Goal: Task Accomplishment & Management: Manage account settings

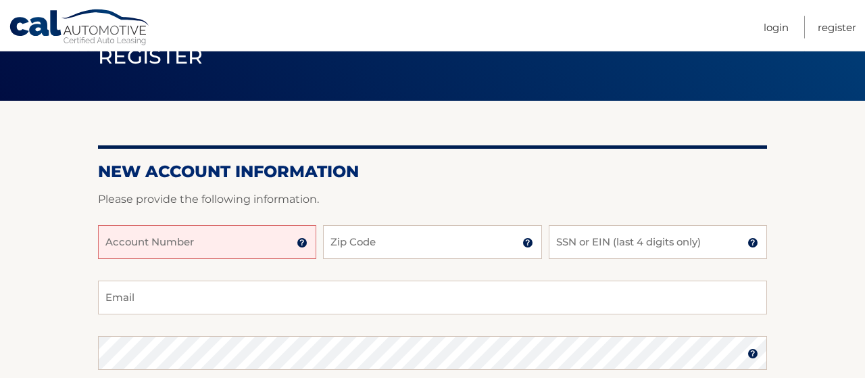
scroll to position [70, 0]
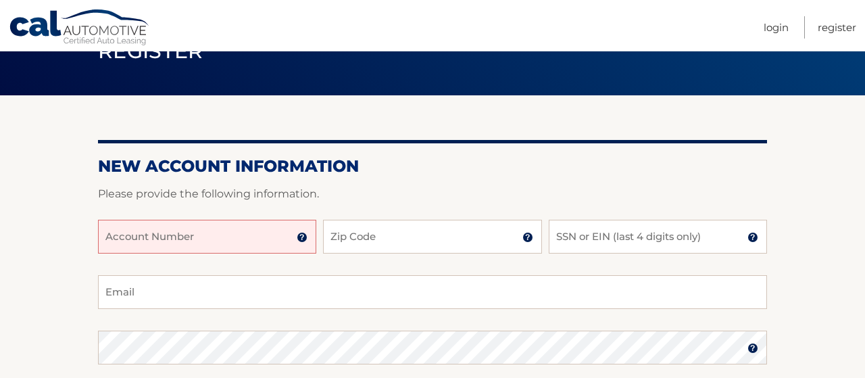
click at [249, 239] on input "Account Number" at bounding box center [207, 237] width 218 height 34
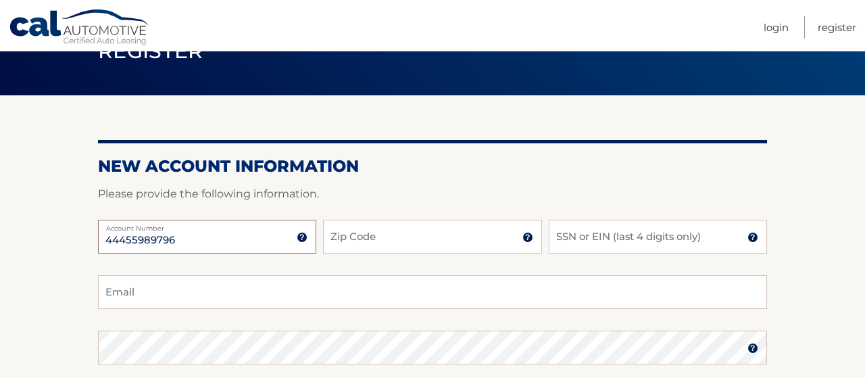
type input "44455989796"
type input "10028"
click at [755, 237] on img at bounding box center [752, 237] width 11 height 11
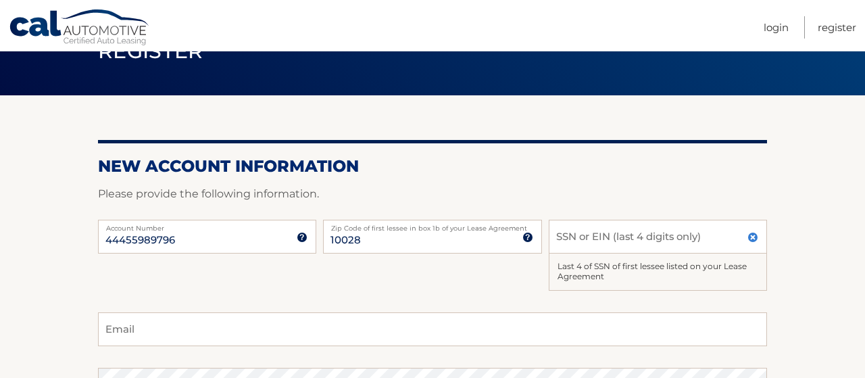
click at [755, 237] on img at bounding box center [752, 237] width 11 height 11
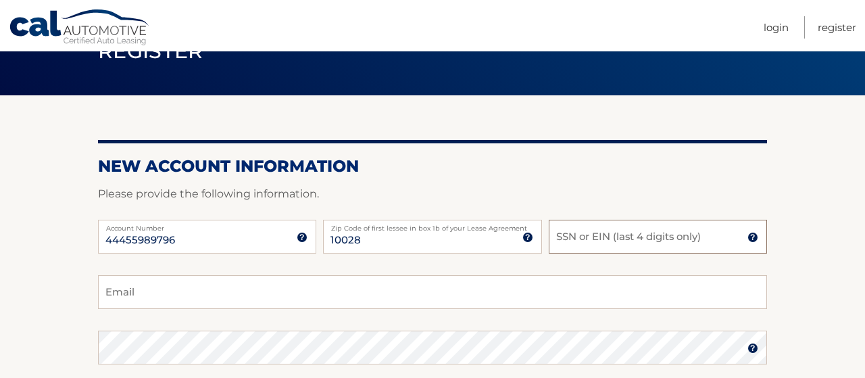
click at [687, 236] on input "SSN or EIN (last 4 digits only)" at bounding box center [658, 237] width 218 height 34
type input "0055"
click at [41, 293] on section "New Account Information Please provide the following information. 44455989796 A…" at bounding box center [432, 359] width 865 height 528
click at [128, 296] on input "Email" at bounding box center [432, 292] width 669 height 34
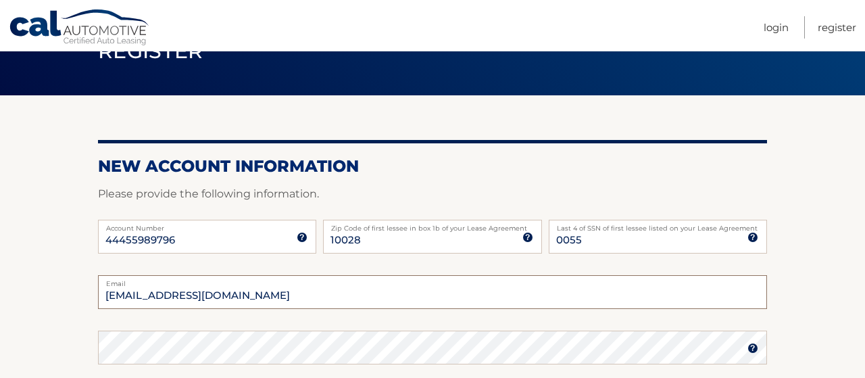
type input "stefaniasule@gmail.com"
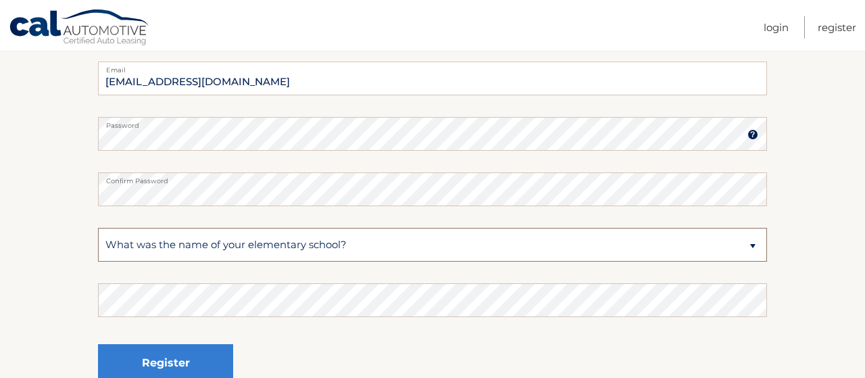
select select "2"
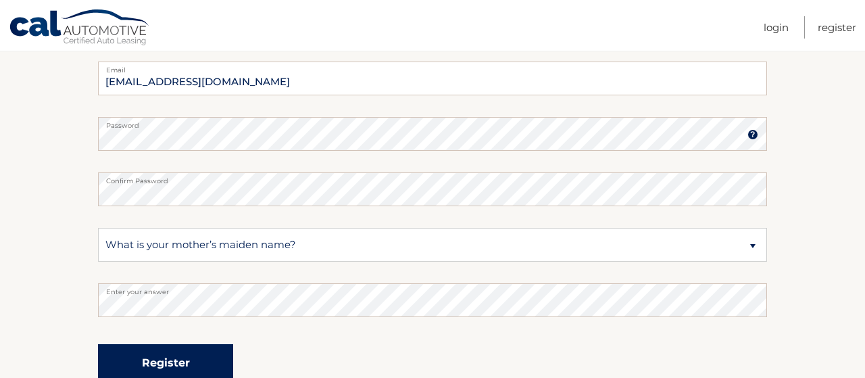
click at [98, 344] on button "Register" at bounding box center [165, 362] width 135 height 37
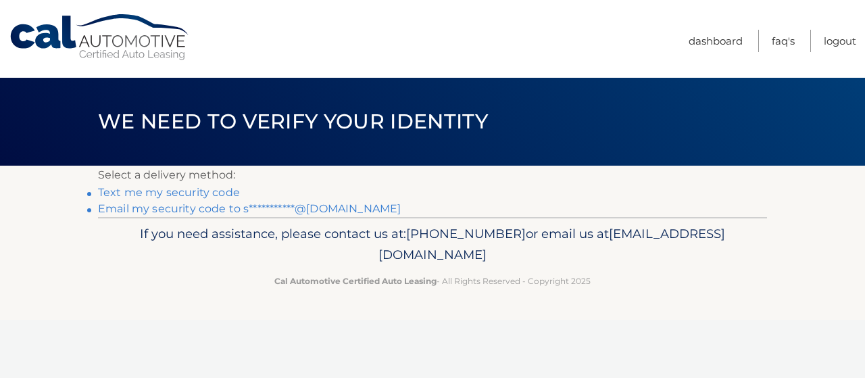
click at [182, 191] on link "Text me my security code" at bounding box center [169, 192] width 142 height 13
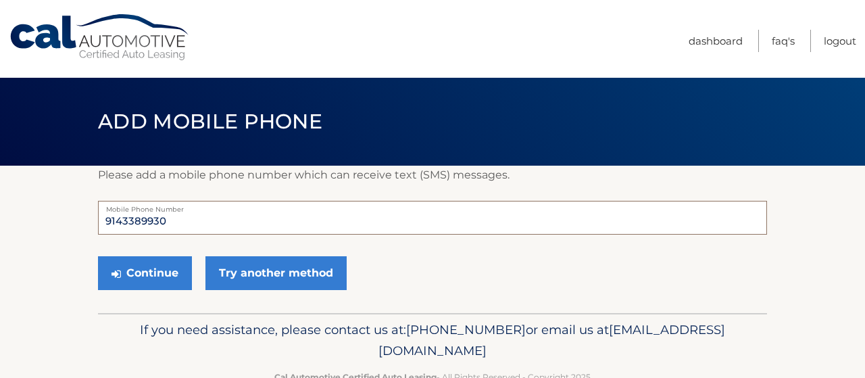
click at [188, 224] on input "9143389930" at bounding box center [432, 218] width 669 height 34
type input "9"
type input "9178158460"
click at [145, 275] on button "Continue" at bounding box center [145, 273] width 94 height 34
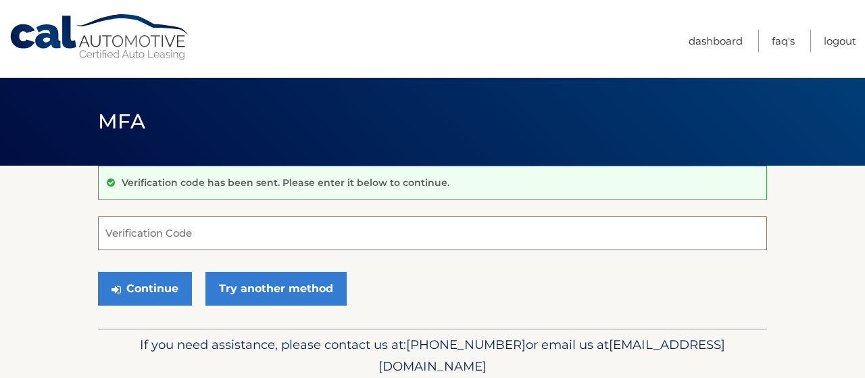
click at [113, 232] on input "Verification Code" at bounding box center [432, 233] width 669 height 34
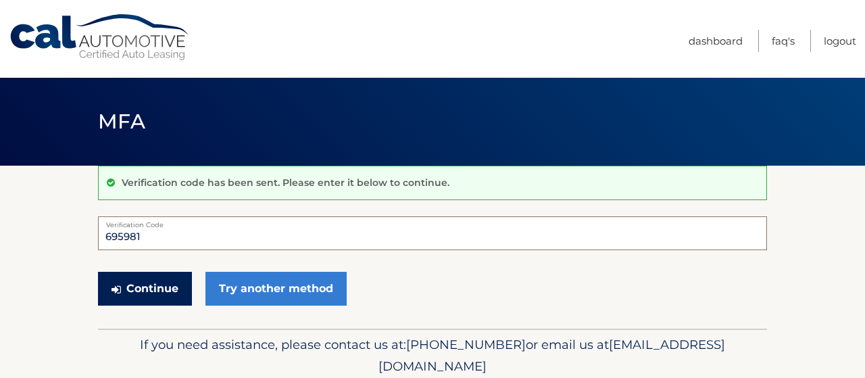
type input "695981"
click at [153, 286] on button "Continue" at bounding box center [145, 289] width 94 height 34
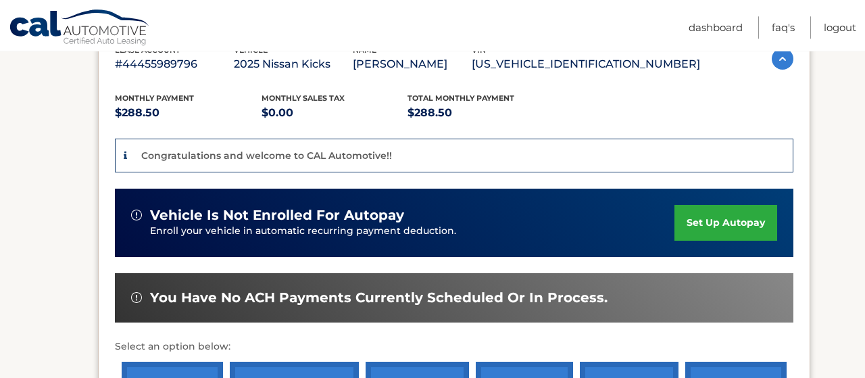
scroll to position [246, 0]
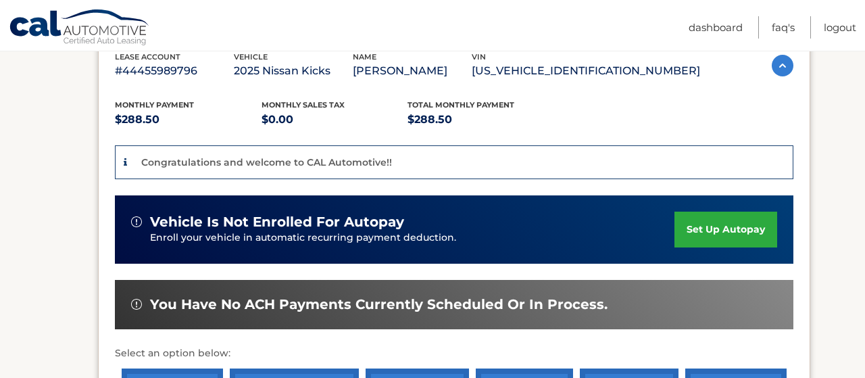
click at [674, 224] on link "set up autopay" at bounding box center [725, 229] width 103 height 36
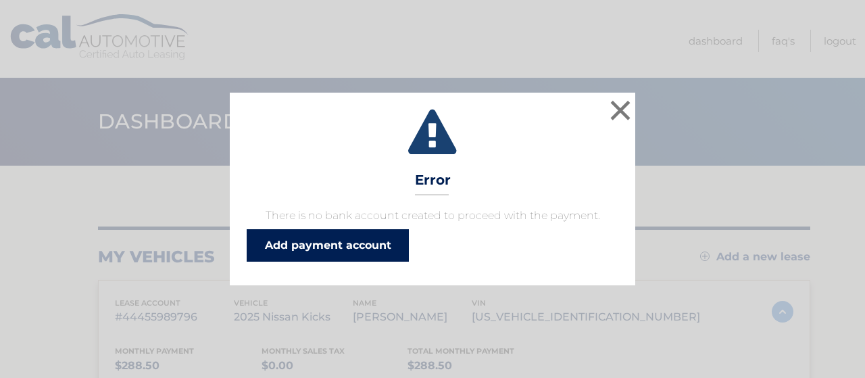
click at [303, 246] on link "Add payment account" at bounding box center [328, 245] width 162 height 32
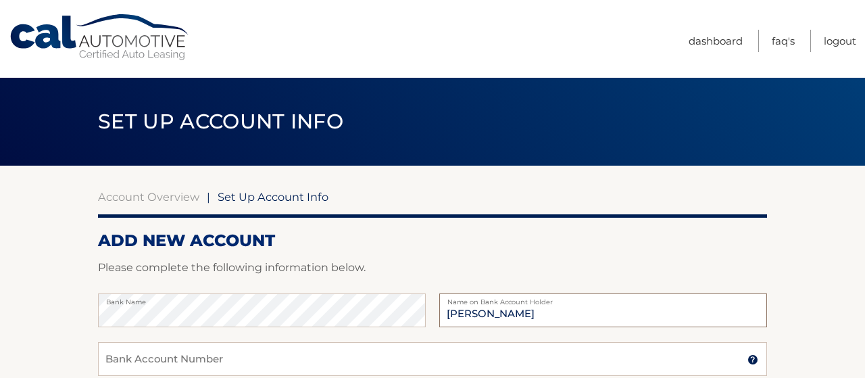
type input "[PERSON_NAME]"
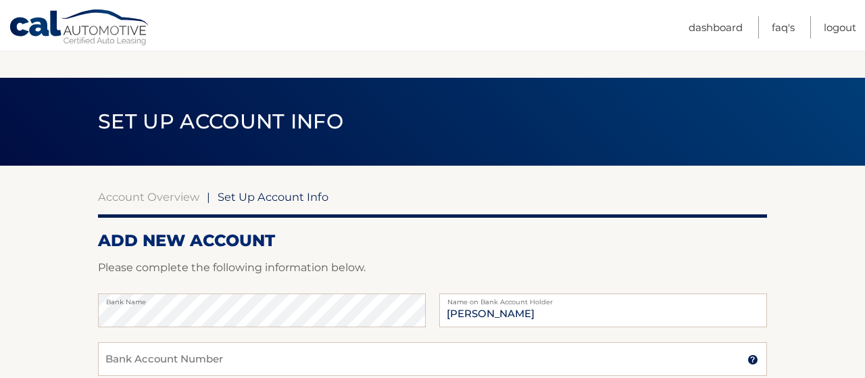
scroll to position [219, 0]
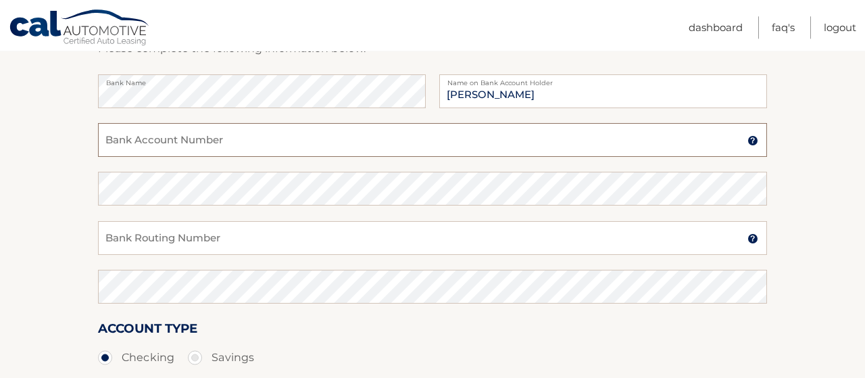
click at [533, 143] on input "Bank Account Number" at bounding box center [432, 140] width 669 height 34
type input "36181335422"
click at [116, 236] on input "Bank Routing Number" at bounding box center [432, 238] width 669 height 34
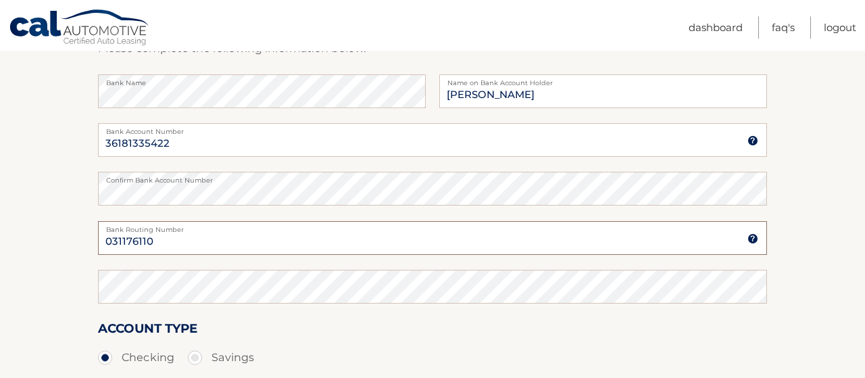
type input "031176110"
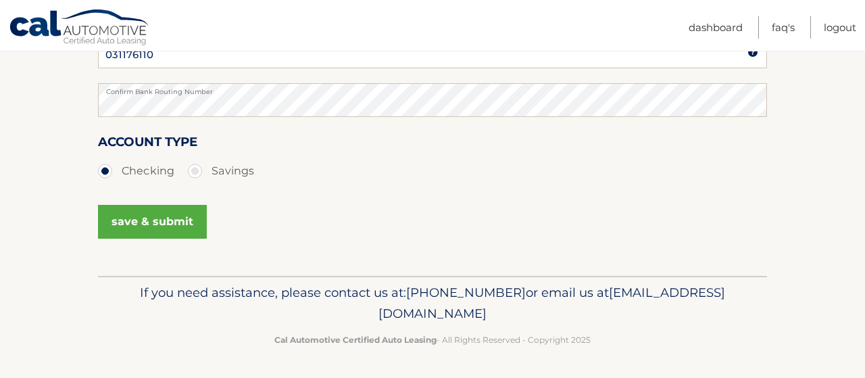
click at [809, 152] on section "Account Overview | Set Up Account Info ADD NEW ACCOUNT Please complete the foll…" at bounding box center [432, 18] width 865 height 516
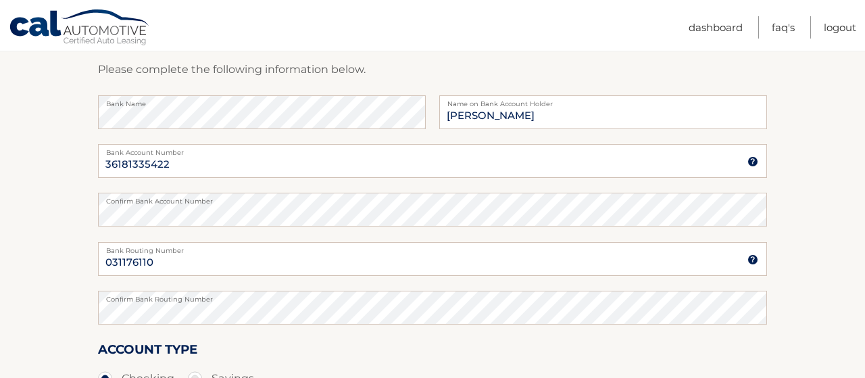
scroll to position [195, 0]
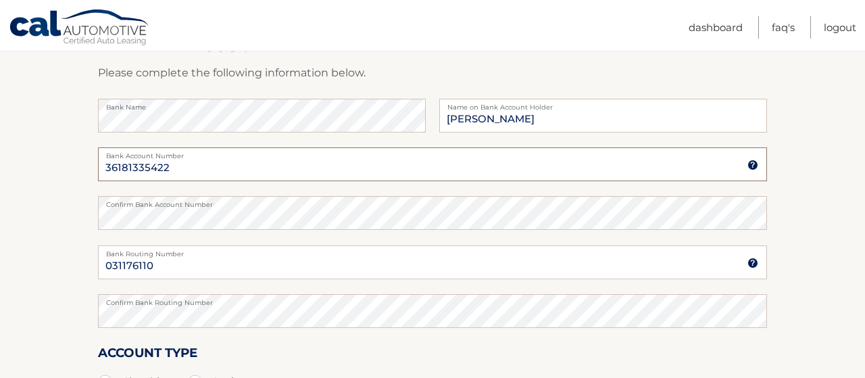
click at [628, 169] on input "36181335422" at bounding box center [432, 164] width 669 height 34
type input "3"
click at [334, 257] on input "031176110" at bounding box center [432, 262] width 669 height 34
type input "0"
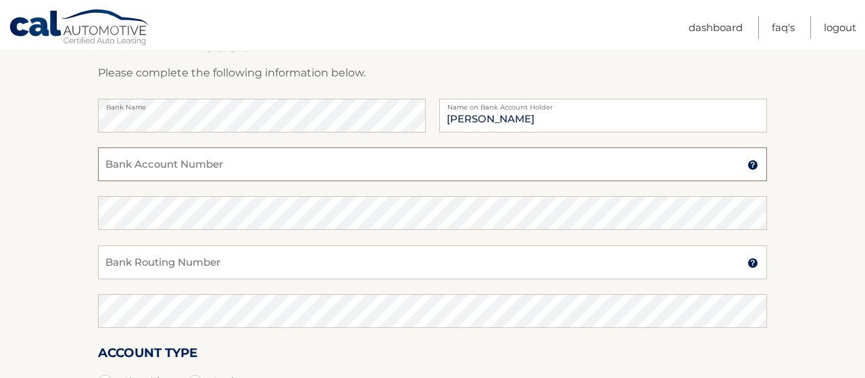
click at [205, 167] on input "Bank Account Number" at bounding box center [432, 164] width 669 height 34
type input "36256112026"
click at [122, 258] on input "Bank Routing Number" at bounding box center [432, 262] width 669 height 34
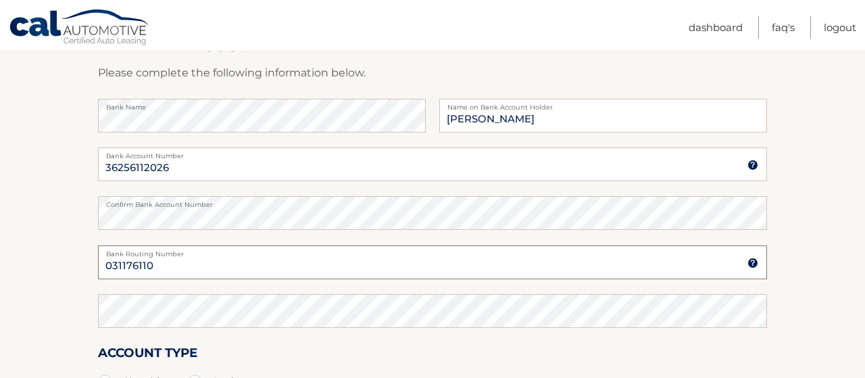
type input "031176110"
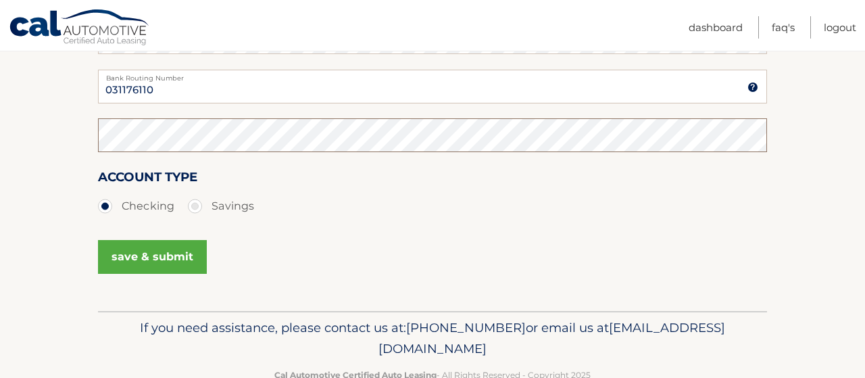
scroll to position [335, 0]
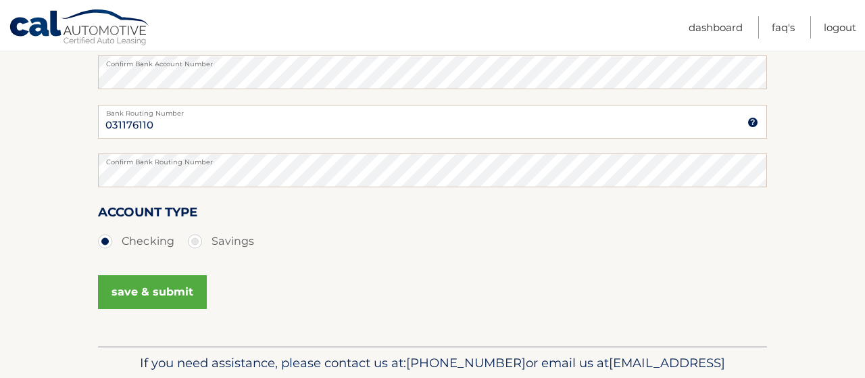
click at [197, 240] on label "Savings" at bounding box center [221, 241] width 66 height 27
click at [197, 240] on input "Savings" at bounding box center [200, 239] width 14 height 22
radio input "true"
click at [155, 292] on button "save & submit" at bounding box center [152, 292] width 109 height 34
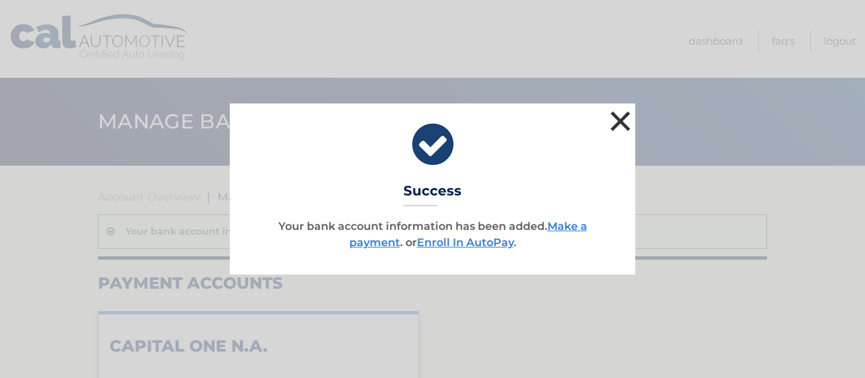
click at [618, 116] on button "×" at bounding box center [620, 120] width 27 height 27
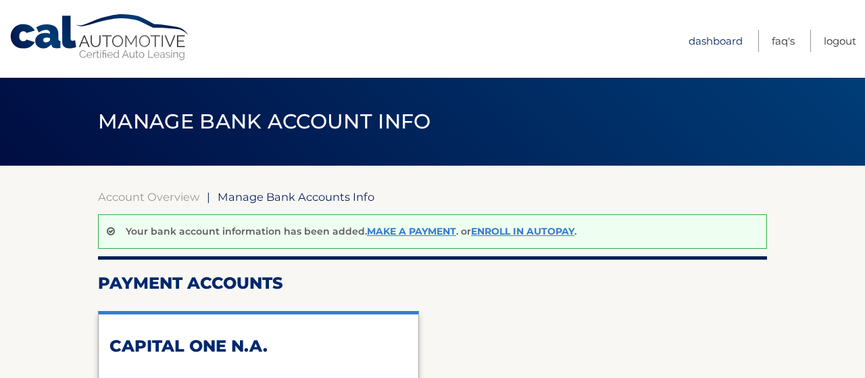
click at [718, 40] on link "Dashboard" at bounding box center [715, 41] width 54 height 22
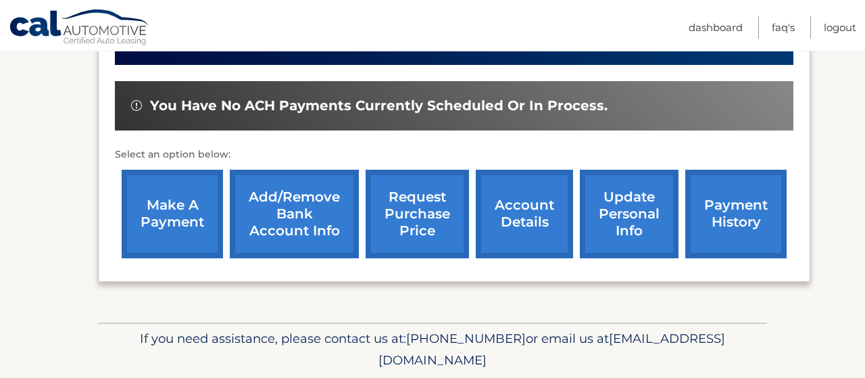
scroll to position [480, 0]
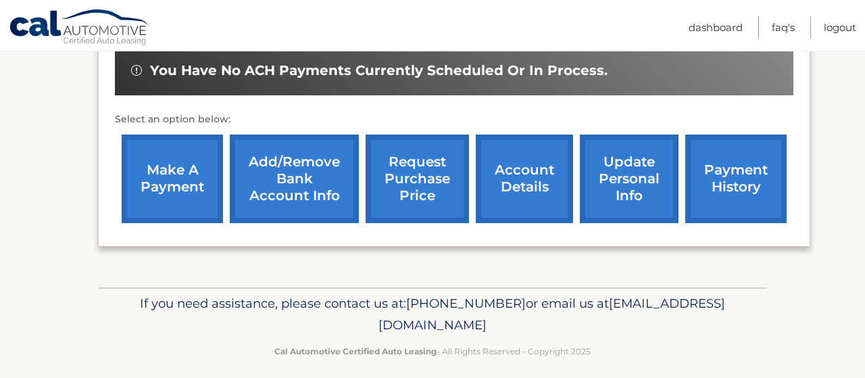
click at [166, 220] on link "make a payment" at bounding box center [172, 178] width 101 height 89
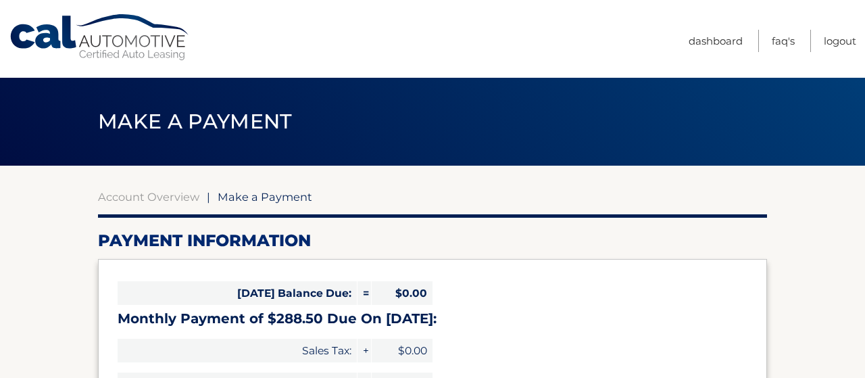
select select "NWYwNTVhMmMtZTY5My00YTZmLWJkYTUtNWMzNzM2N2M4YTU4"
click at [709, 39] on link "Dashboard" at bounding box center [715, 41] width 54 height 22
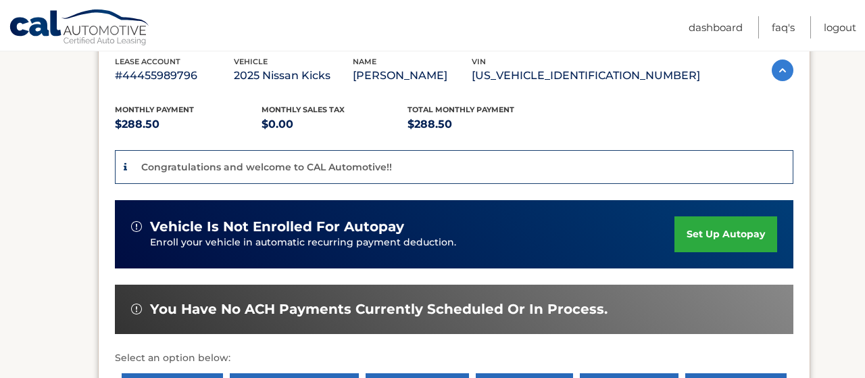
scroll to position [246, 0]
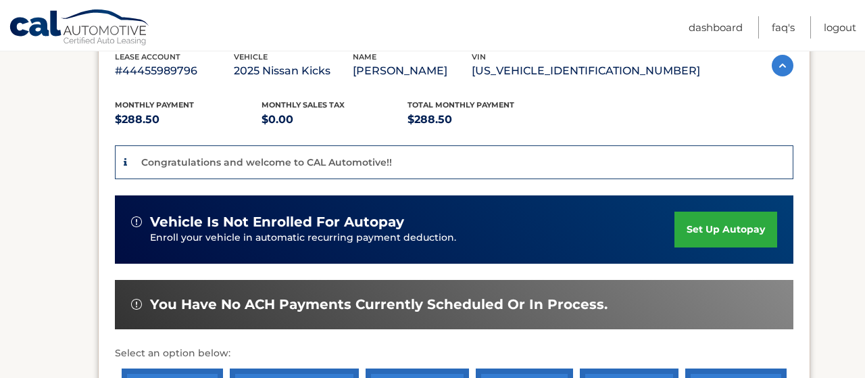
click at [134, 221] on img at bounding box center [136, 221] width 11 height 11
click at [780, 26] on link "FAQ's" at bounding box center [783, 27] width 23 height 22
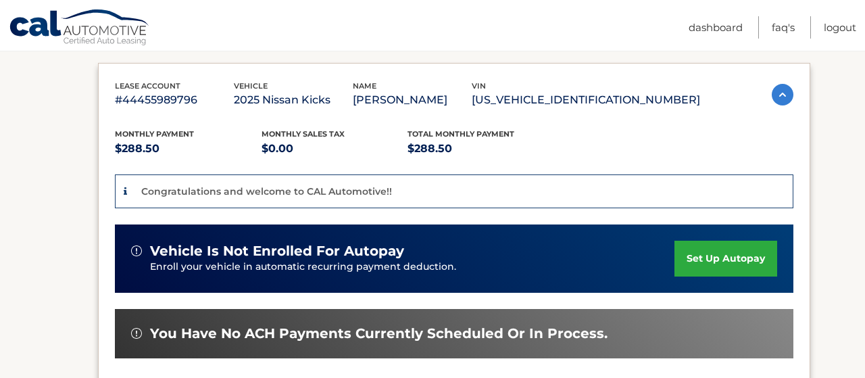
scroll to position [246, 0]
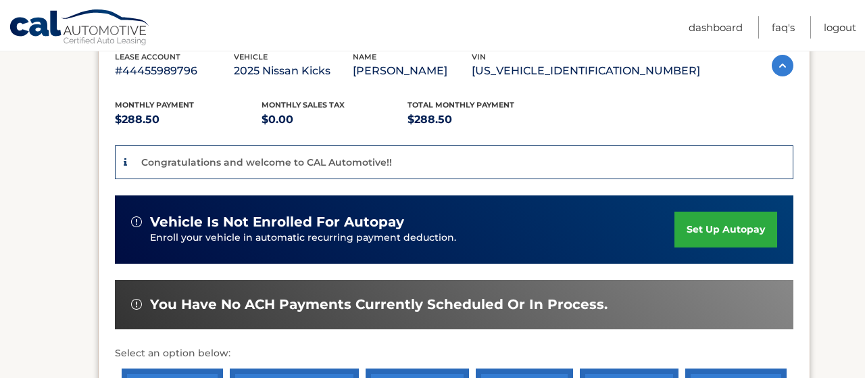
click at [134, 220] on img at bounding box center [136, 221] width 11 height 11
click at [687, 228] on link "set up autopay" at bounding box center [725, 229] width 103 height 36
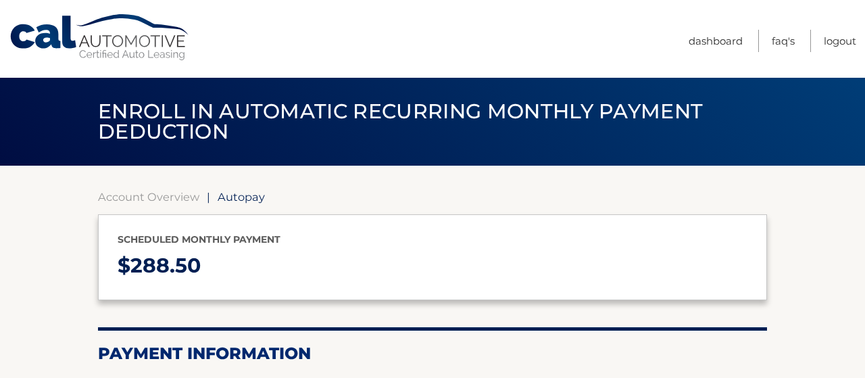
select select "NWYwNTVhMmMtZTY5My00YTZmLWJkYTUtNWMzNzM2N2M4YTU4"
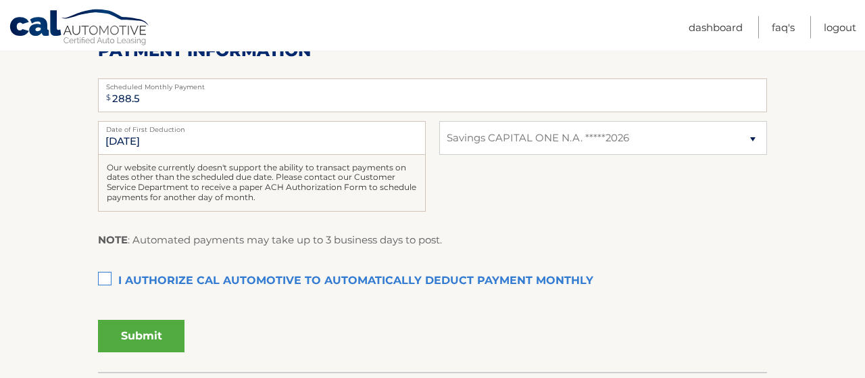
scroll to position [304, 0]
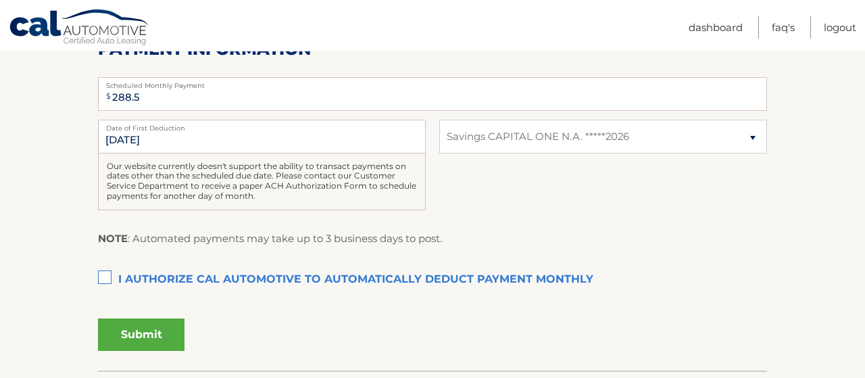
click at [107, 276] on label "I authorize cal automotive to automatically deduct payment monthly This checkbo…" at bounding box center [432, 279] width 669 height 27
click at [0, 0] on input "I authorize cal automotive to automatically deduct payment monthly This checkbo…" at bounding box center [0, 0] width 0 height 0
click at [122, 332] on button "Submit" at bounding box center [141, 334] width 86 height 32
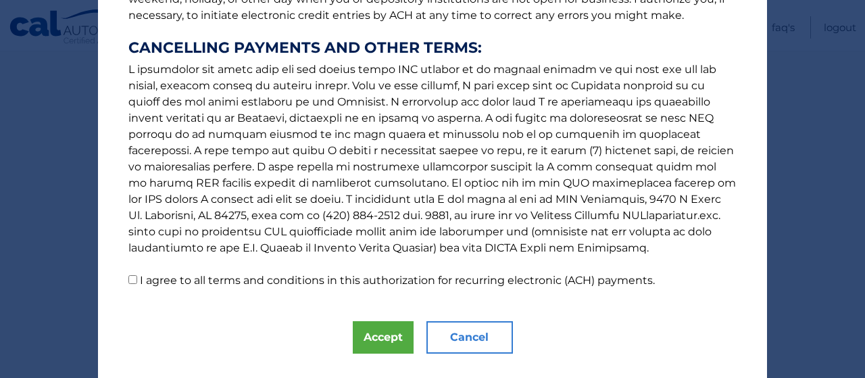
scroll to position [249, 0]
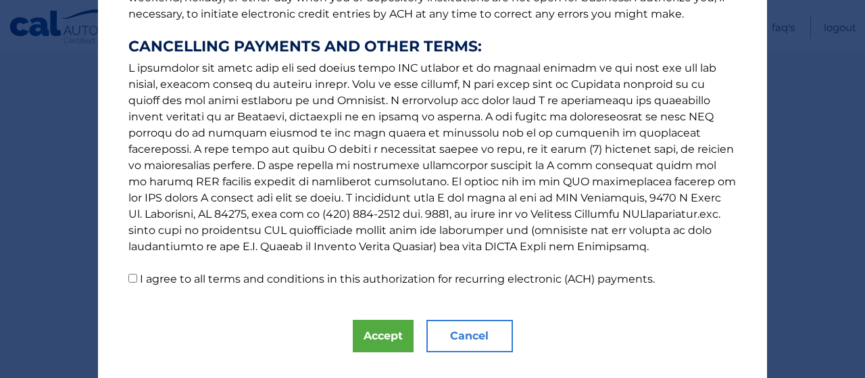
click at [133, 281] on input "I agree to all terms and conditions in this authorization for recurring electro…" at bounding box center [132, 278] width 9 height 9
checkbox input "true"
click at [382, 330] on button "Accept" at bounding box center [383, 336] width 61 height 32
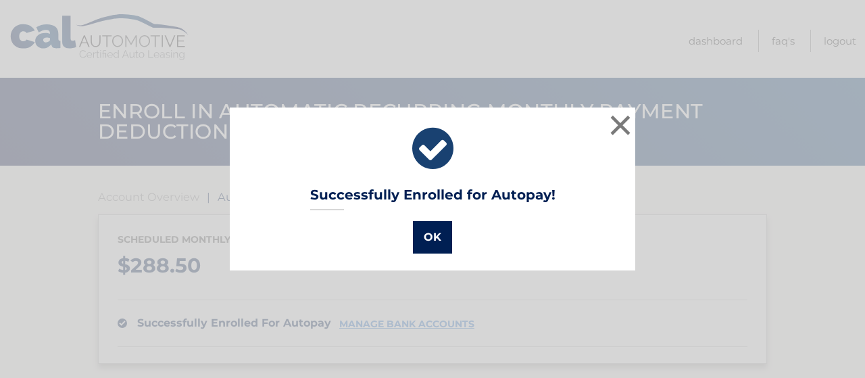
click at [433, 235] on button "OK" at bounding box center [432, 237] width 39 height 32
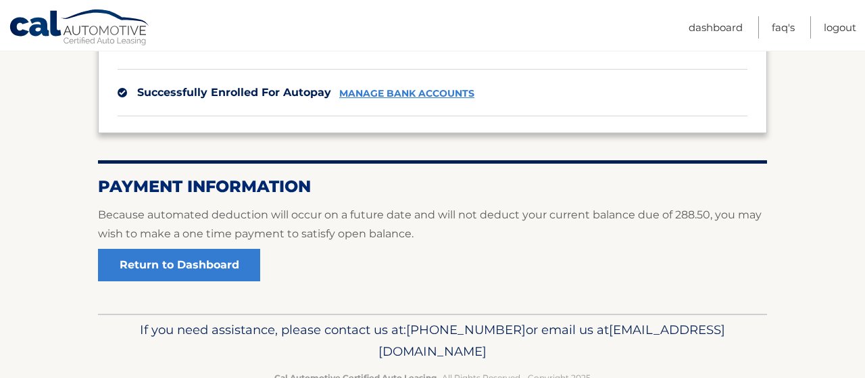
scroll to position [268, 0]
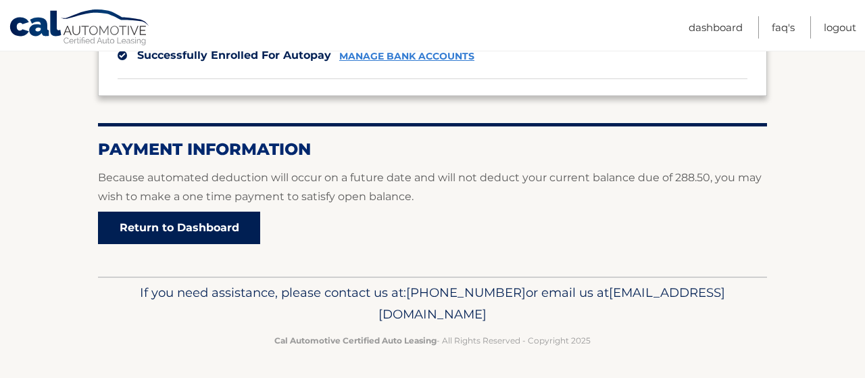
click at [161, 224] on link "Return to Dashboard" at bounding box center [179, 227] width 162 height 32
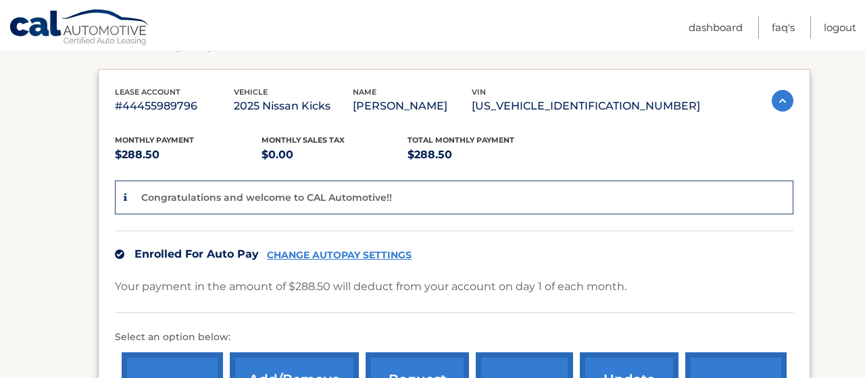
scroll to position [246, 0]
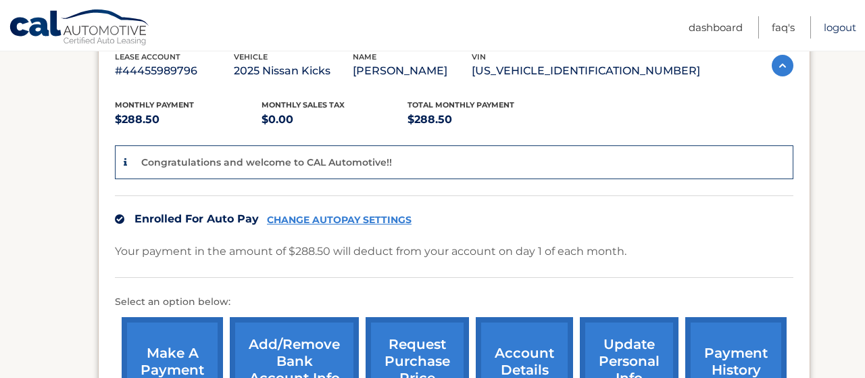
click at [843, 31] on link "Logout" at bounding box center [840, 27] width 32 height 22
